Goal: Download file/media

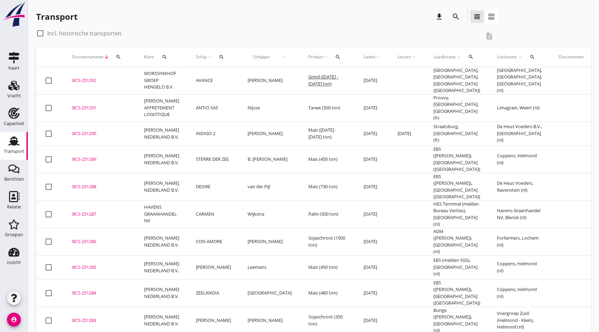
click at [6, 140] on div "Transport" at bounding box center [14, 140] width 17 height 11
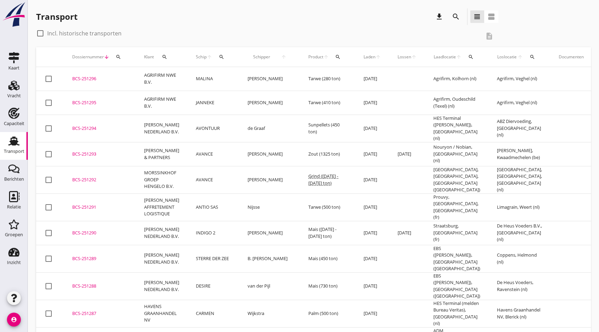
drag, startPoint x: 93, startPoint y: 316, endPoint x: 117, endPoint y: 316, distance: 24.3
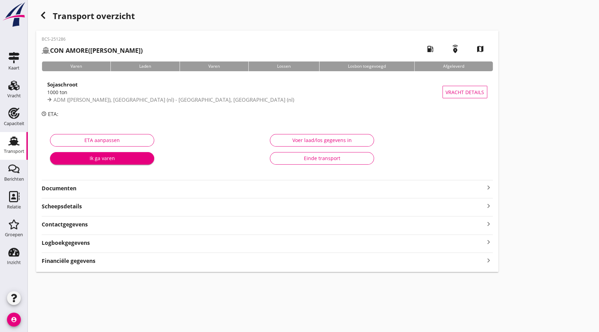
drag, startPoint x: 49, startPoint y: 188, endPoint x: 72, endPoint y: 192, distance: 23.9
click at [49, 188] on strong "Documenten" at bounding box center [263, 188] width 443 height 8
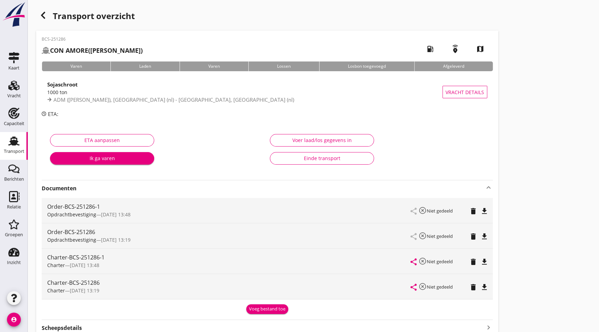
click at [489, 264] on div "Charter-BCS-251286-1 Charter — [DATE] 13:48 share highlight_off Niet gedeeld de…" at bounding box center [267, 261] width 451 height 25
click at [483, 262] on icon "file_download" at bounding box center [484, 262] width 8 height 8
click at [43, 14] on use "button" at bounding box center [43, 15] width 4 height 7
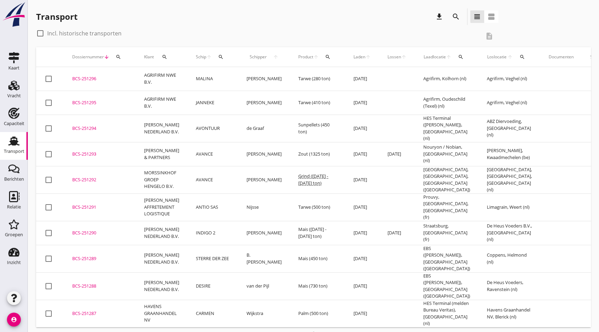
click at [90, 310] on div "BCS-251287" at bounding box center [99, 313] width 55 height 7
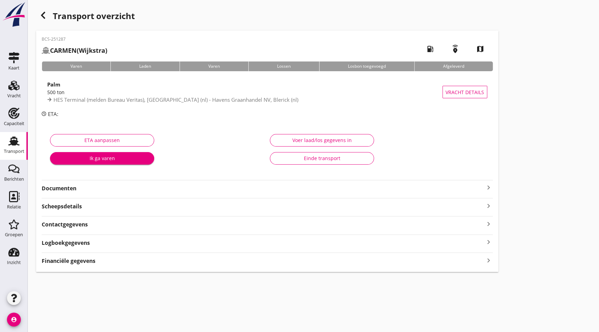
drag, startPoint x: 71, startPoint y: 187, endPoint x: 95, endPoint y: 191, distance: 24.3
click at [71, 187] on strong "Documenten" at bounding box center [263, 188] width 443 height 8
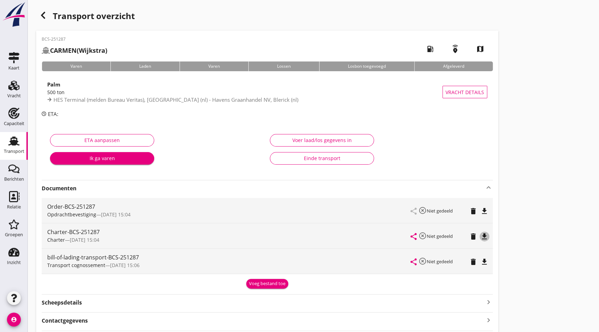
click at [484, 234] on icon "file_download" at bounding box center [484, 236] width 8 height 8
click at [45, 16] on icon "button" at bounding box center [43, 15] width 8 height 8
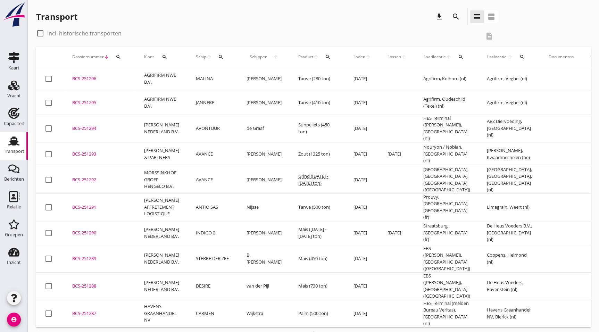
drag, startPoint x: 92, startPoint y: 267, endPoint x: 104, endPoint y: 266, distance: 11.5
click at [92, 283] on div "BCS-251288" at bounding box center [99, 286] width 55 height 7
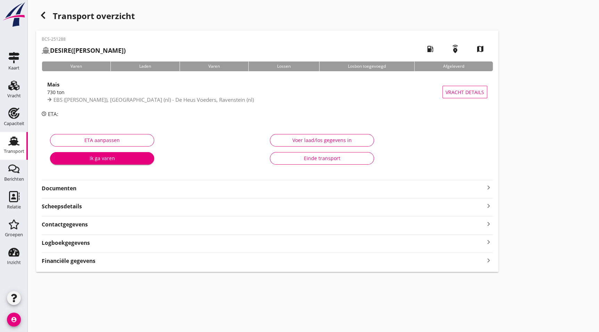
click at [49, 186] on strong "Documenten" at bounding box center [263, 188] width 443 height 8
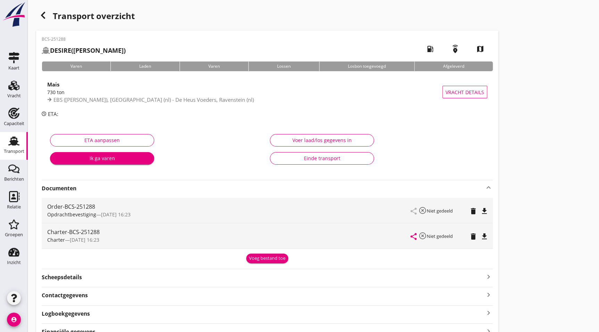
click at [486, 236] on icon "file_download" at bounding box center [484, 236] width 8 height 8
click at [44, 11] on icon "button" at bounding box center [43, 15] width 8 height 8
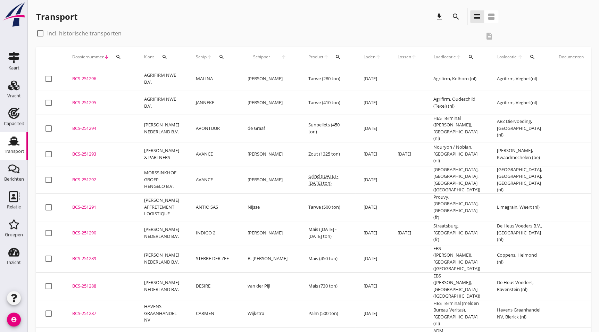
click at [92, 255] on div "BCS-251289" at bounding box center [99, 258] width 55 height 7
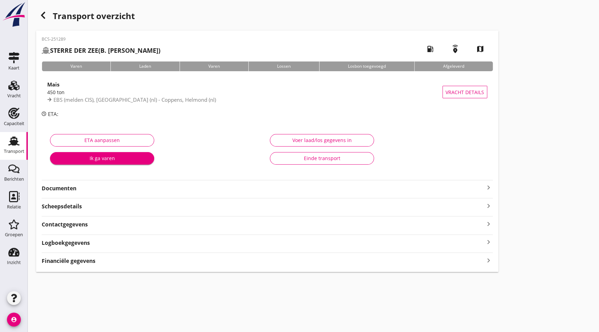
click at [88, 187] on strong "Documenten" at bounding box center [263, 188] width 443 height 8
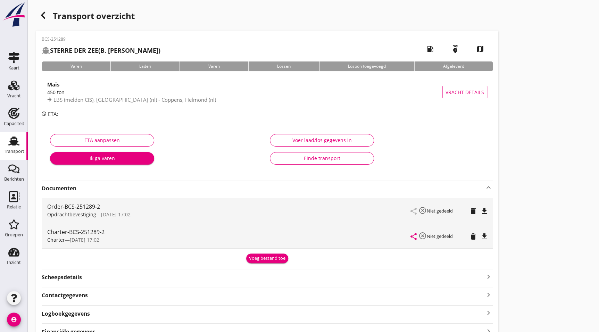
click at [486, 236] on icon "file_download" at bounding box center [484, 236] width 8 height 8
click at [47, 13] on div "button" at bounding box center [43, 15] width 14 height 14
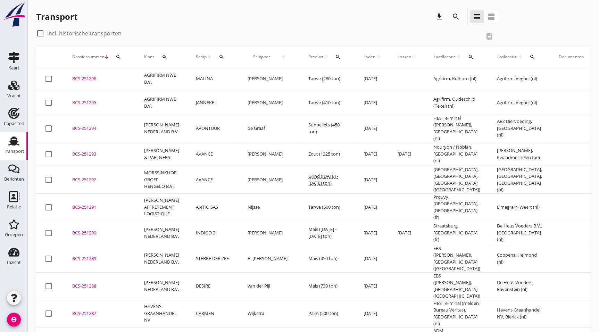
drag, startPoint x: 93, startPoint y: 223, endPoint x: 132, endPoint y: 224, distance: 38.9
click at [93, 230] on div "BCS-251290" at bounding box center [99, 233] width 55 height 7
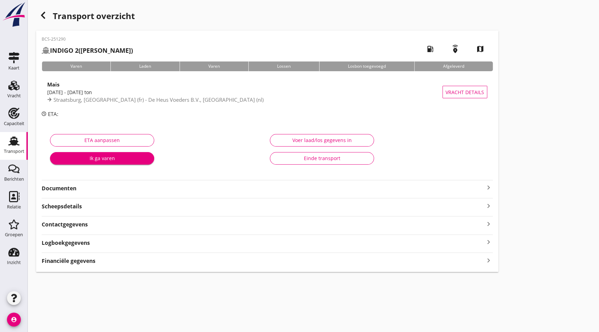
click at [95, 189] on strong "Documenten" at bounding box center [263, 188] width 443 height 8
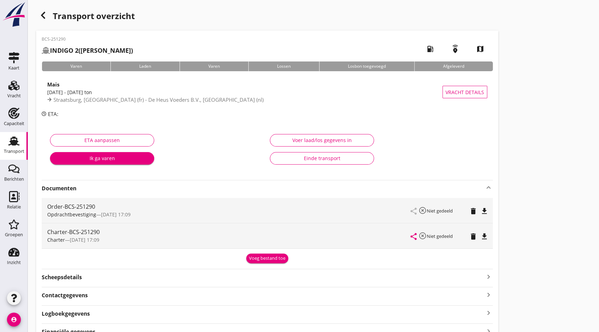
click at [487, 234] on icon "file_download" at bounding box center [484, 236] width 8 height 8
click at [40, 11] on icon "button" at bounding box center [43, 15] width 8 height 8
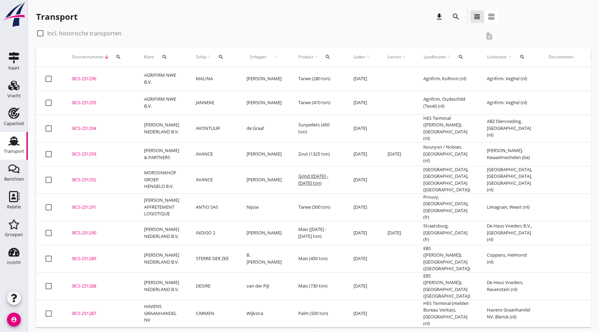
click at [99, 204] on div "BCS-251291" at bounding box center [99, 207] width 55 height 7
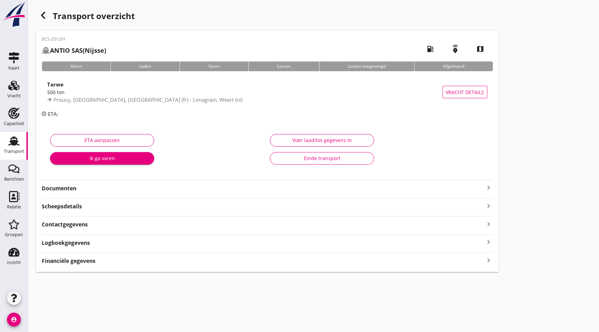
drag, startPoint x: 69, startPoint y: 186, endPoint x: 83, endPoint y: 191, distance: 15.4
click at [69, 186] on strong "Documenten" at bounding box center [263, 188] width 443 height 8
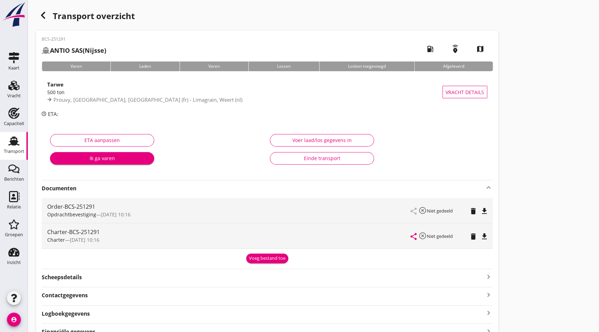
click at [487, 235] on icon "file_download" at bounding box center [484, 236] width 8 height 8
click at [52, 10] on div "Transport overzicht" at bounding box center [267, 16] width 462 height 17
click at [44, 16] on icon "button" at bounding box center [43, 15] width 8 height 8
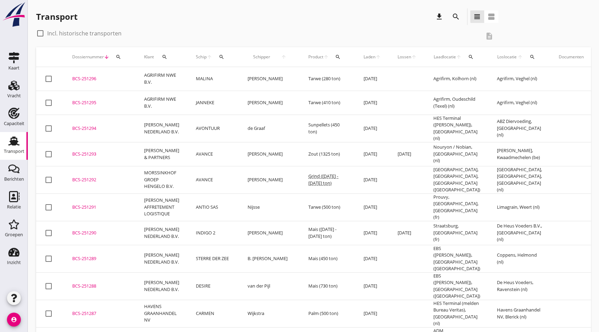
drag, startPoint x: 96, startPoint y: 174, endPoint x: 92, endPoint y: 179, distance: 6.7
click at [96, 176] on div "BCS-251292" at bounding box center [99, 179] width 55 height 7
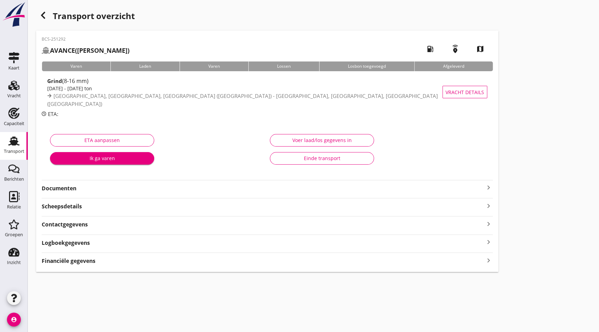
click at [67, 182] on div "Documenten keyboard_arrow_right" at bounding box center [267, 186] width 451 height 13
click at [72, 188] on strong "Documenten" at bounding box center [263, 188] width 443 height 8
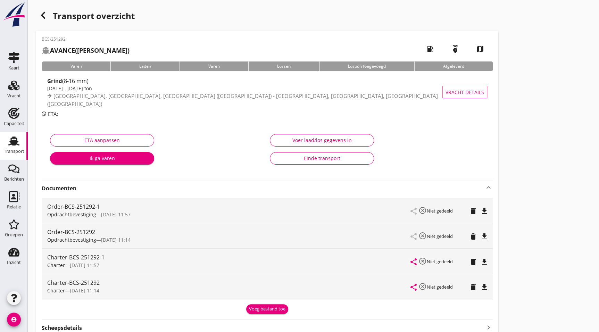
click at [486, 260] on icon "file_download" at bounding box center [484, 262] width 8 height 8
click at [37, 17] on div "button" at bounding box center [43, 15] width 14 height 14
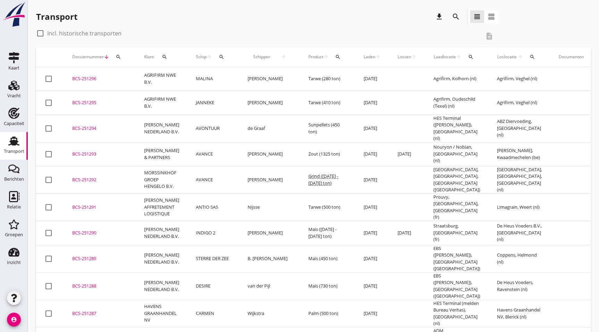
click at [91, 151] on div "BCS-251293" at bounding box center [99, 154] width 55 height 7
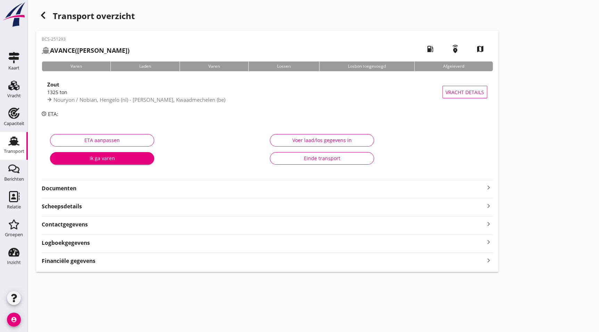
click at [84, 190] on strong "Documenten" at bounding box center [263, 188] width 443 height 8
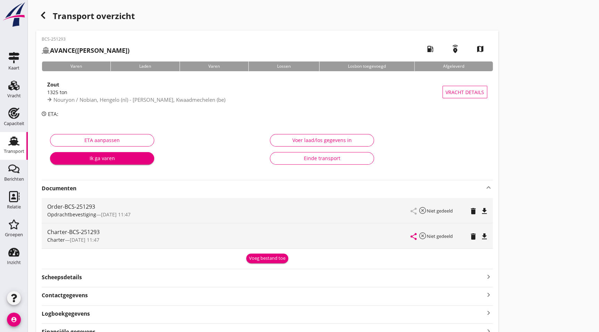
click at [478, 233] on div "delete" at bounding box center [475, 236] width 9 height 8
click at [483, 233] on icon "file_download" at bounding box center [484, 236] width 8 height 8
click at [42, 15] on use "button" at bounding box center [43, 15] width 4 height 7
